Goal: Task Accomplishment & Management: Complete application form

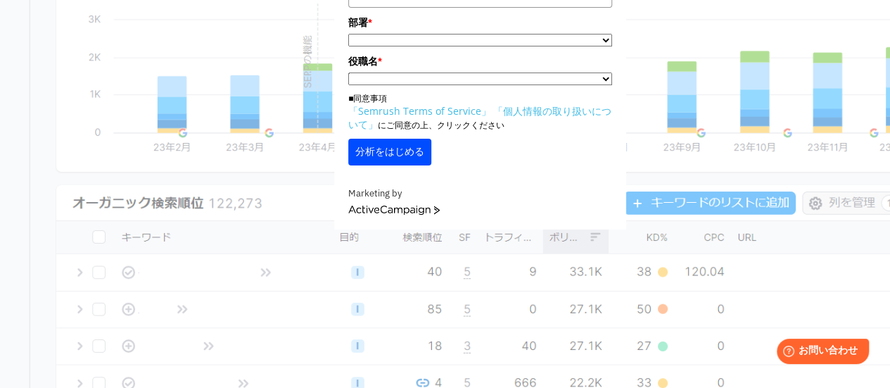
click at [411, 213] on link "ActiveCampaign" at bounding box center [393, 210] width 91 height 10
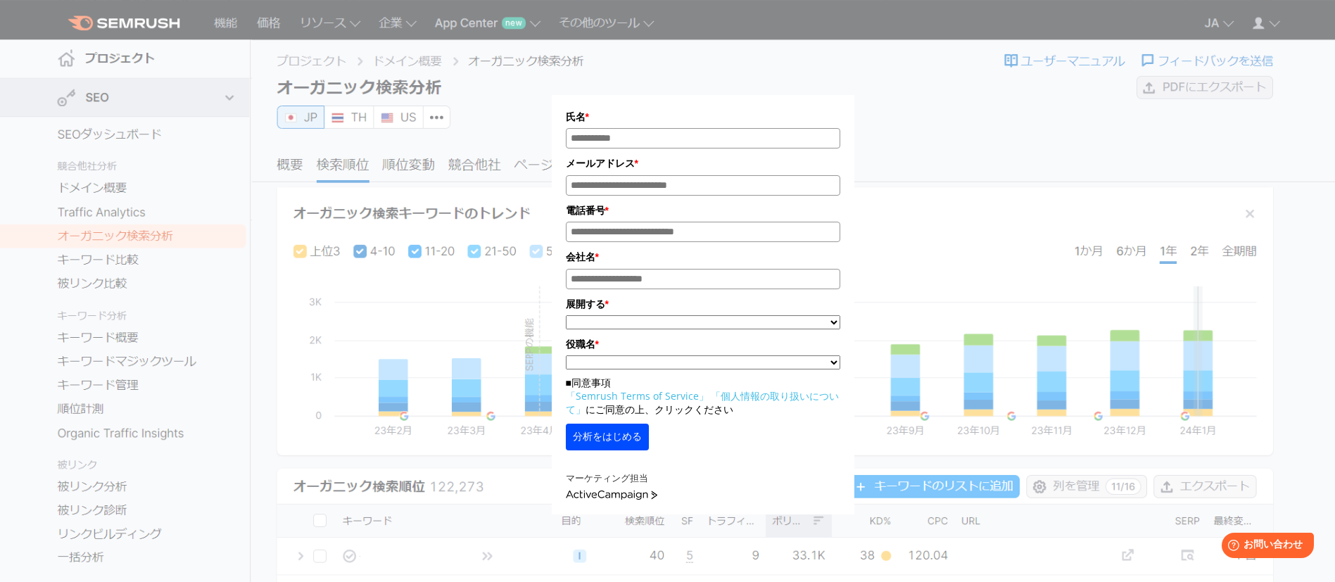
click at [635, 387] on font "分析をはじめる" at bounding box center [607, 436] width 69 height 11
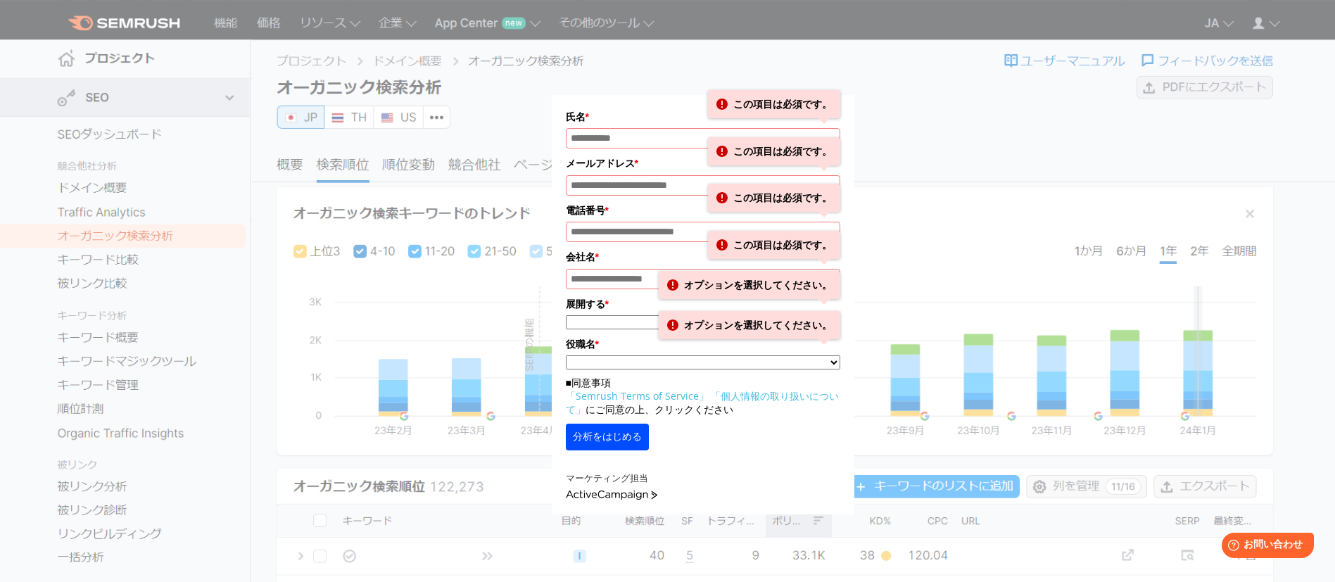
click at [441, 50] on div "氏名 * この項目は必須です。 メールアドレス * この項目は必須です。 電話番号 * この項目は必須です。 会社名 * * *****" at bounding box center [703, 266] width 704 height 497
click at [844, 87] on div "氏名 * この項目は必須です。 メールアドレス * この項目は必須です。 電話番号 * この項目は必須です。 会社名 * * *****" at bounding box center [703, 295] width 303 height 437
